Goal: Find specific page/section: Find specific page/section

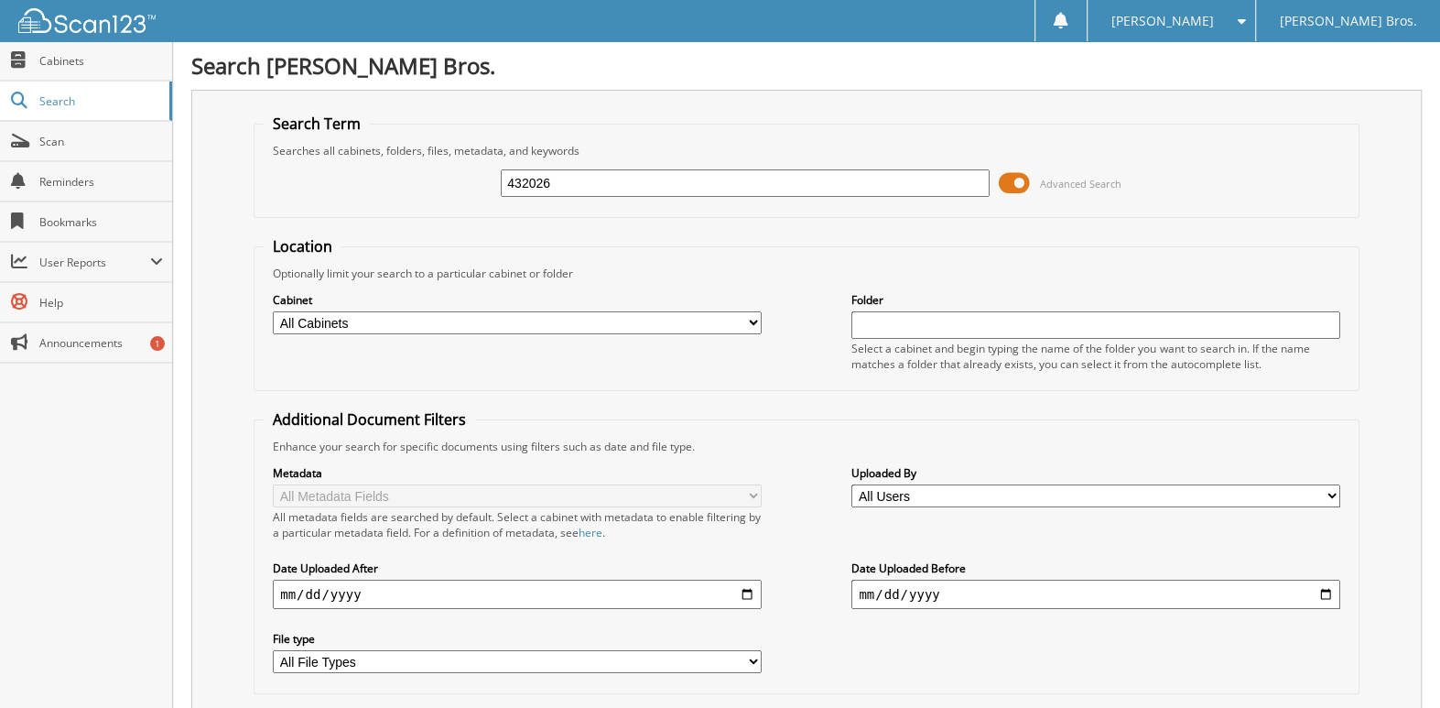
type input "432026"
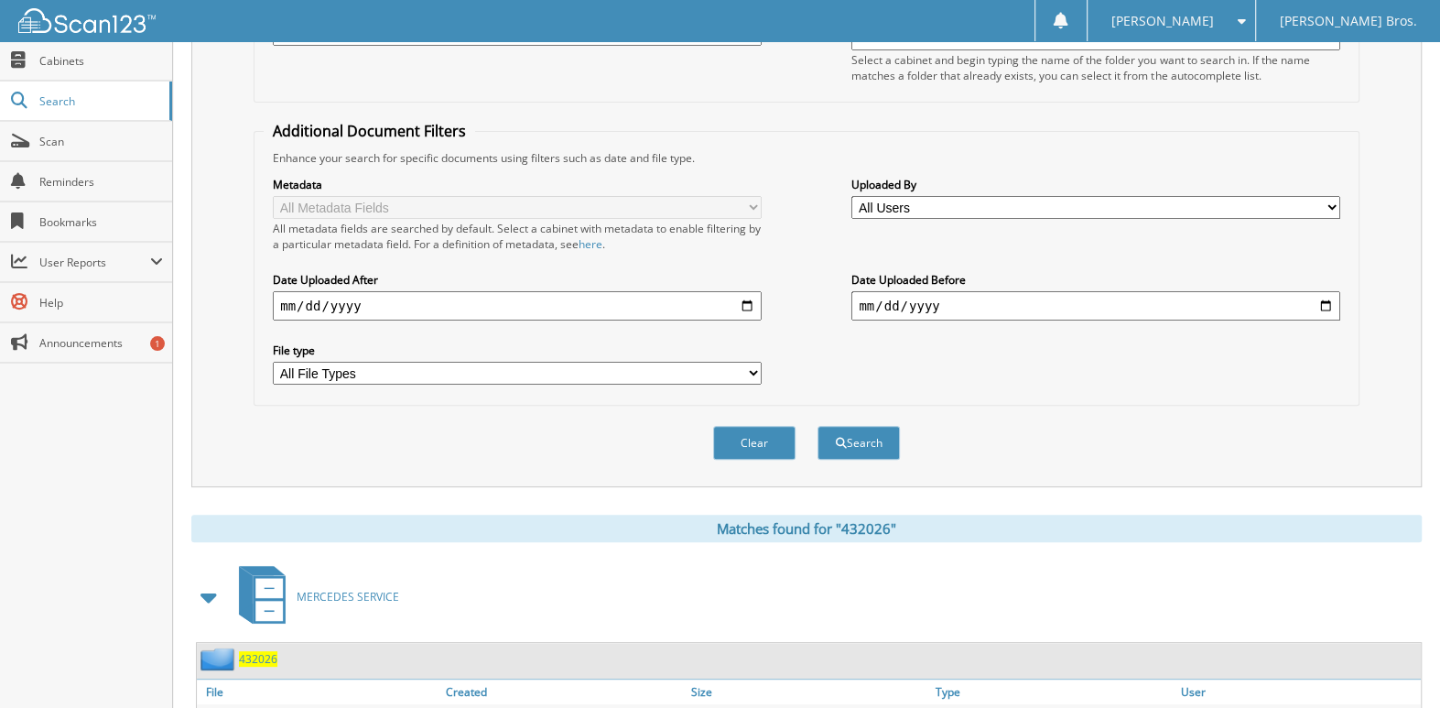
scroll to position [421, 0]
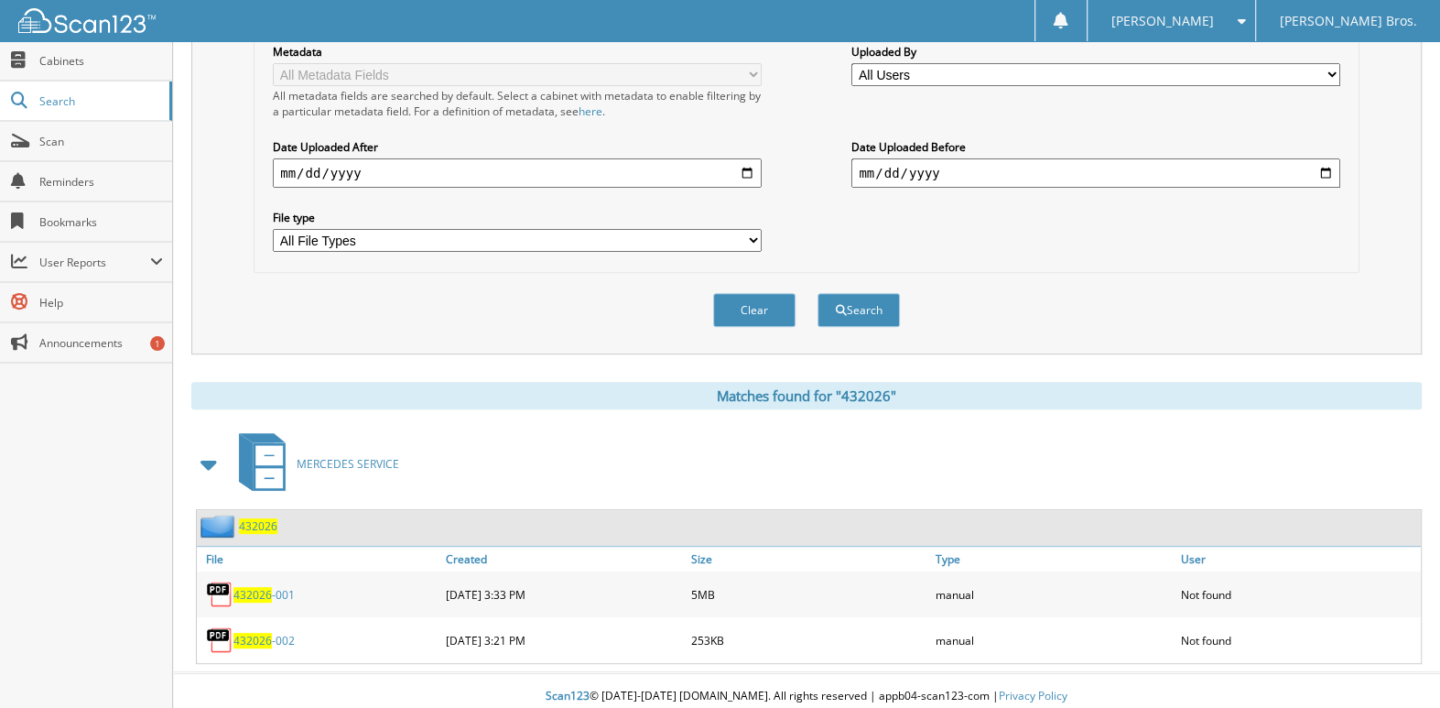
click at [272, 587] on link "432026 -001" at bounding box center [263, 595] width 61 height 16
